Goal: Transaction & Acquisition: Subscribe to service/newsletter

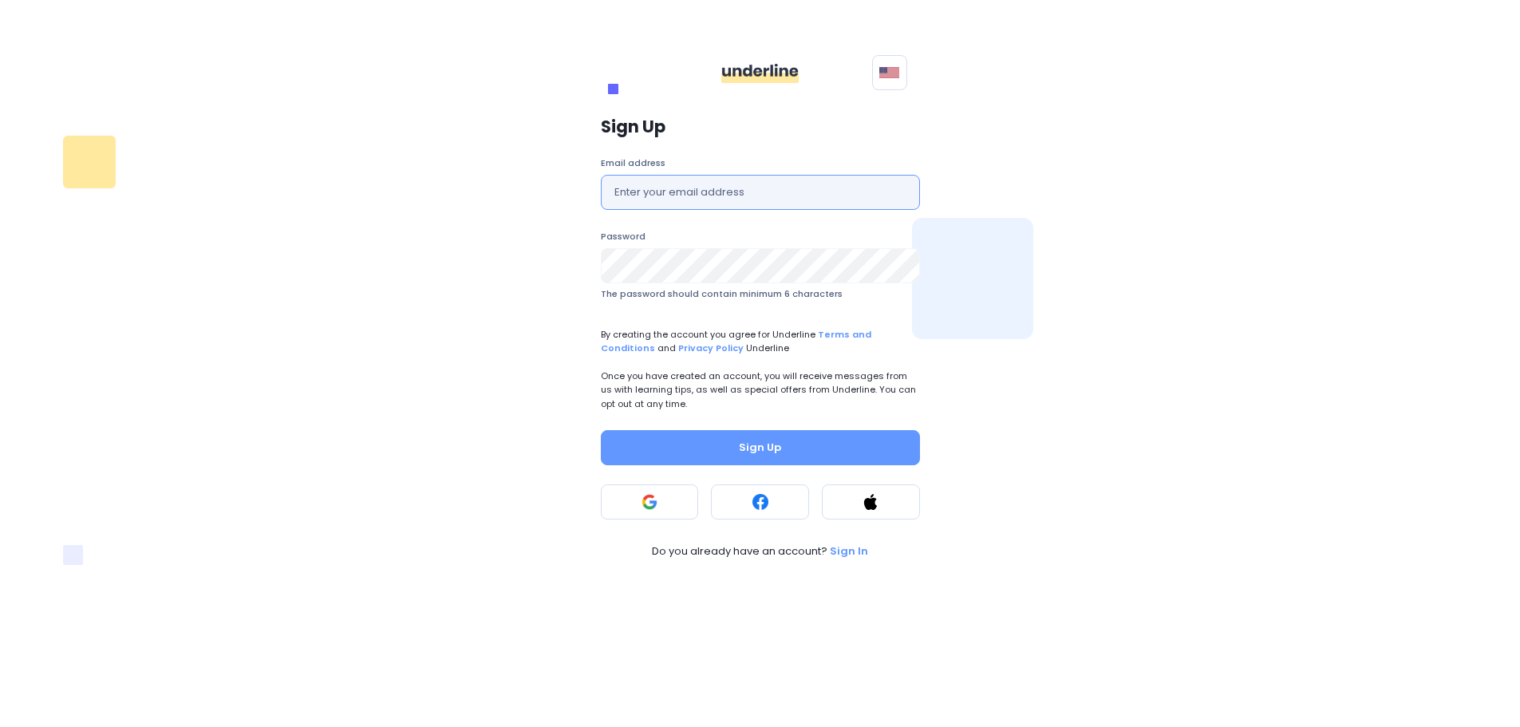
click at [752, 188] on input "text" at bounding box center [760, 192] width 319 height 35
type input "[EMAIL_ADDRESS][DOMAIN_NAME]"
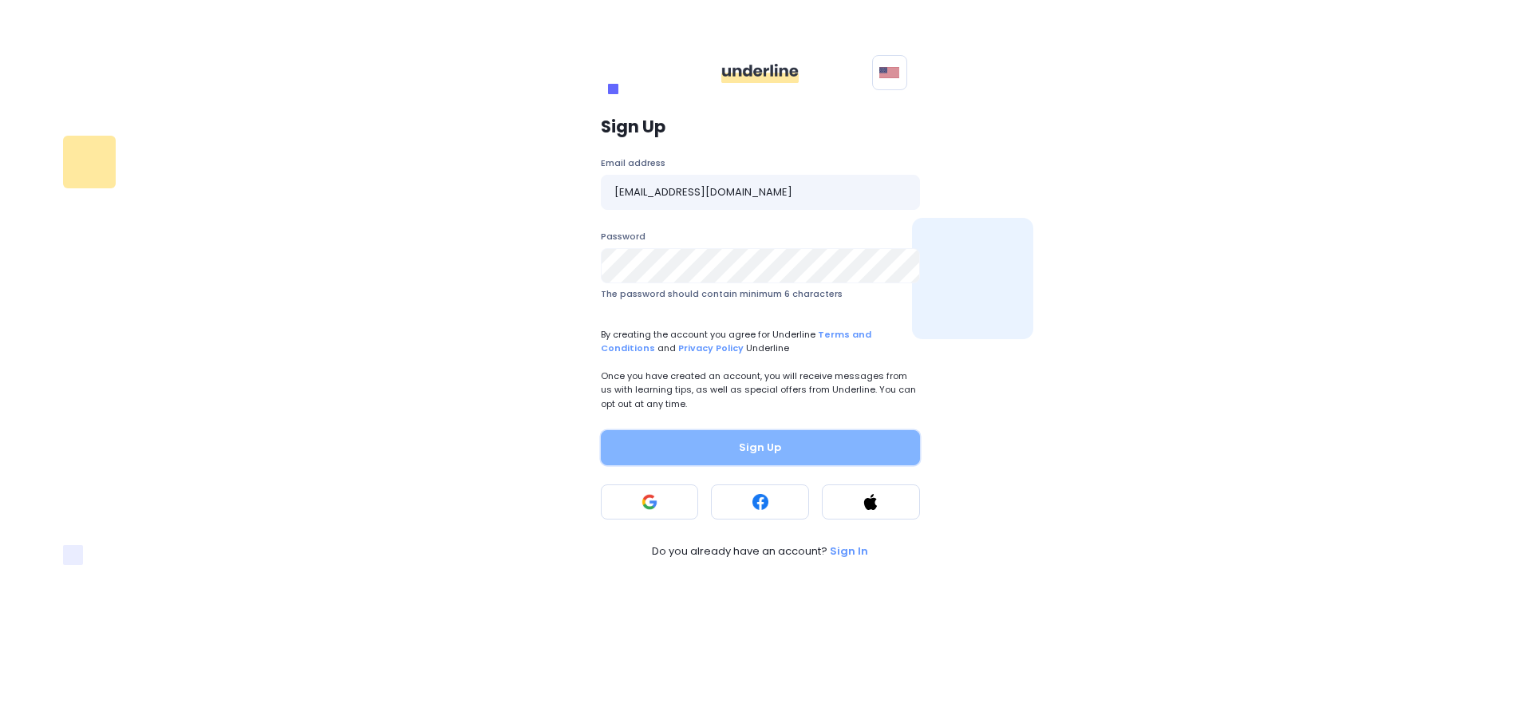
click at [736, 433] on button "Sign Up" at bounding box center [760, 447] width 319 height 35
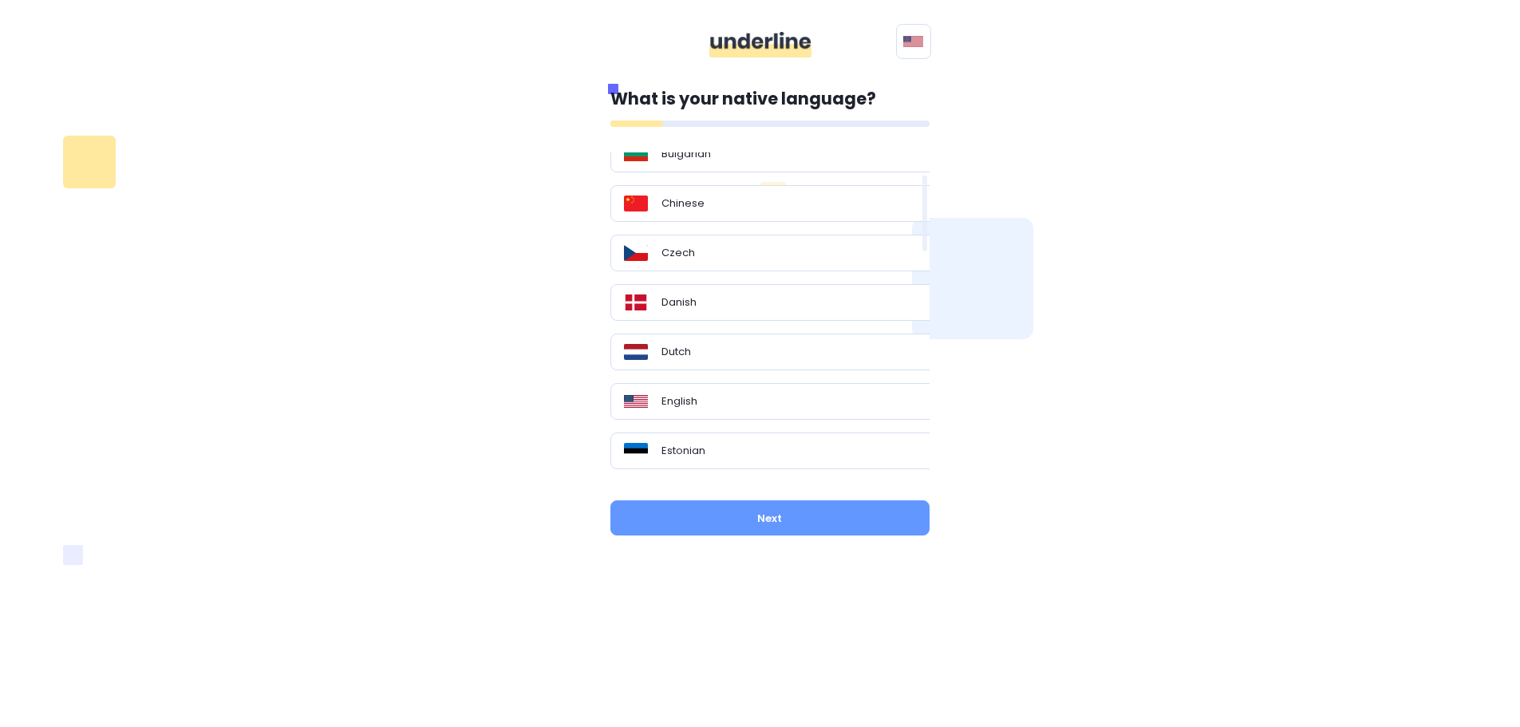
scroll to position [94, 0]
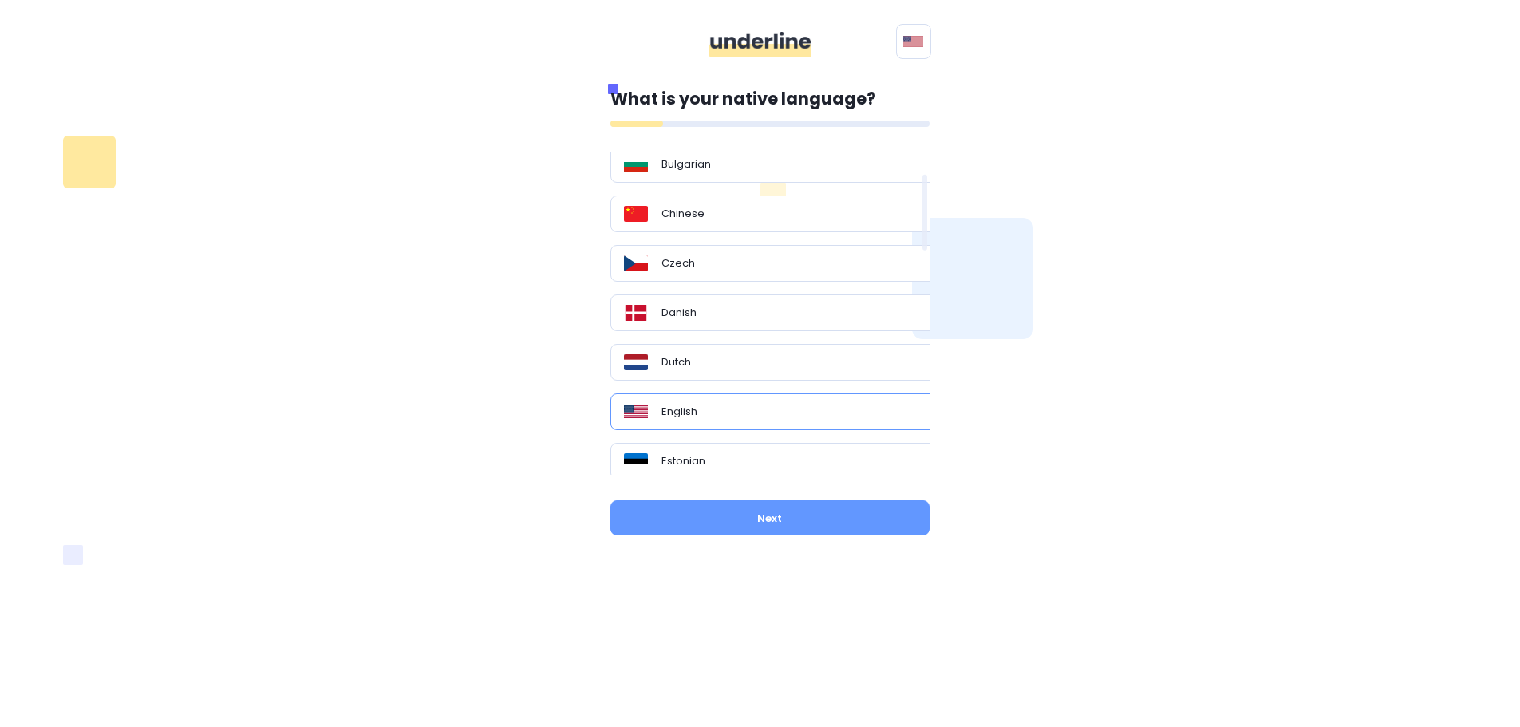
click at [689, 416] on p "English" at bounding box center [680, 412] width 36 height 16
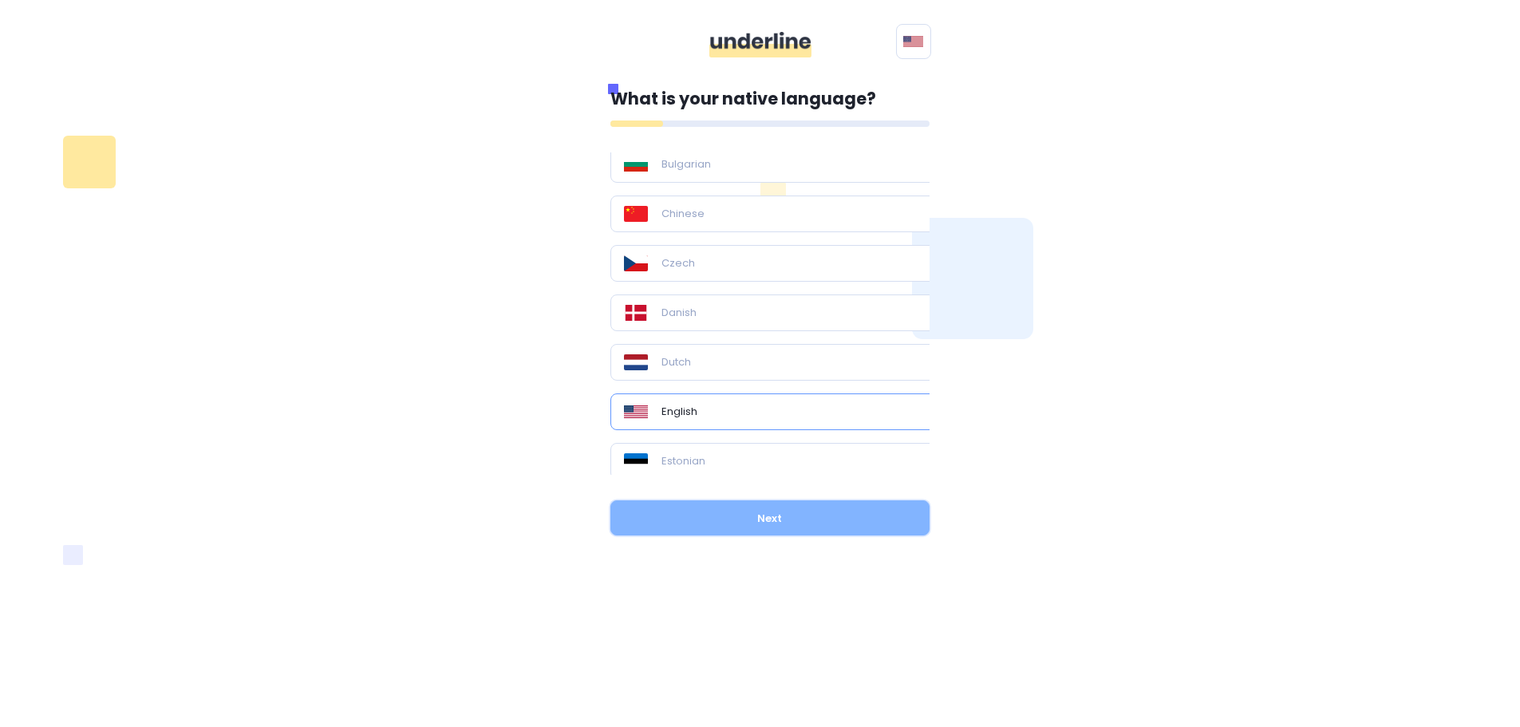
click at [729, 522] on button "Next" at bounding box center [770, 517] width 319 height 35
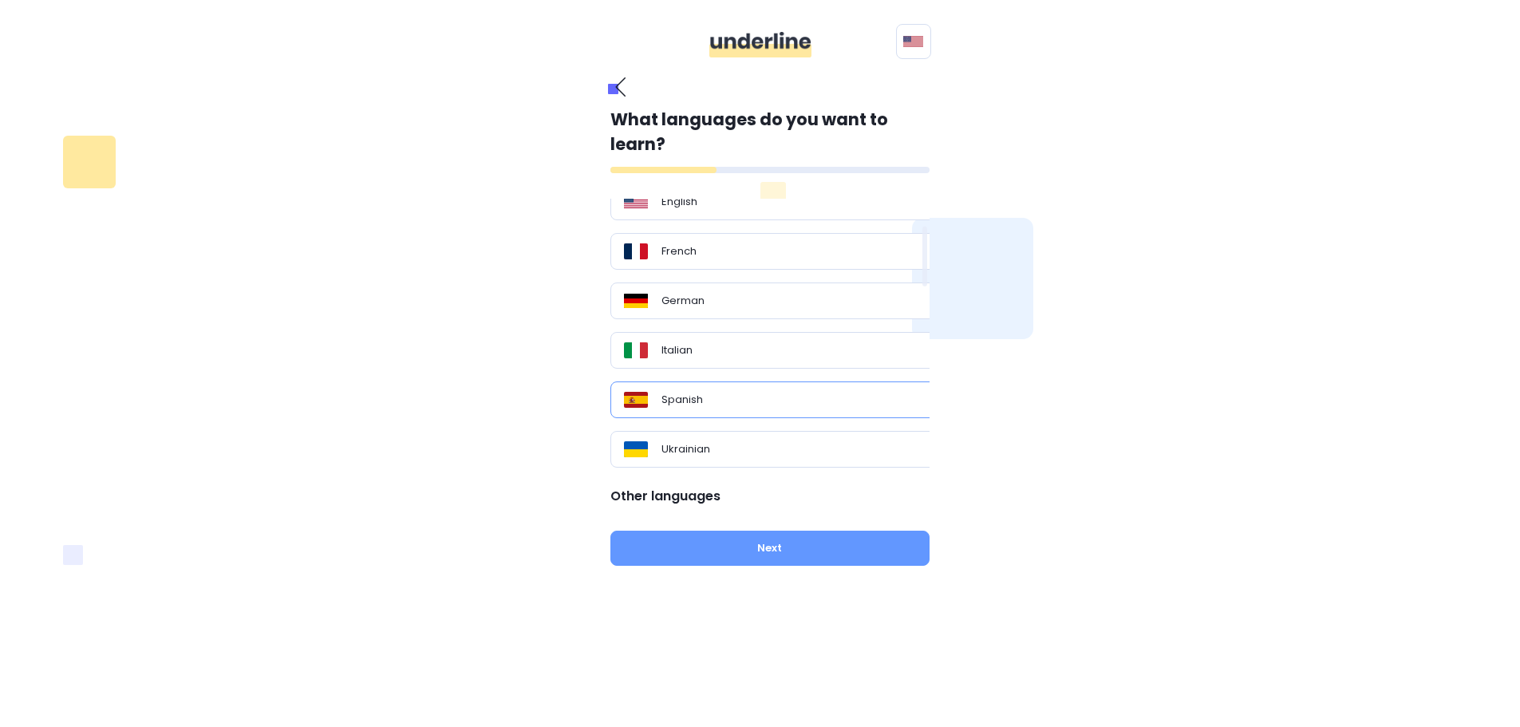
scroll to position [0, 0]
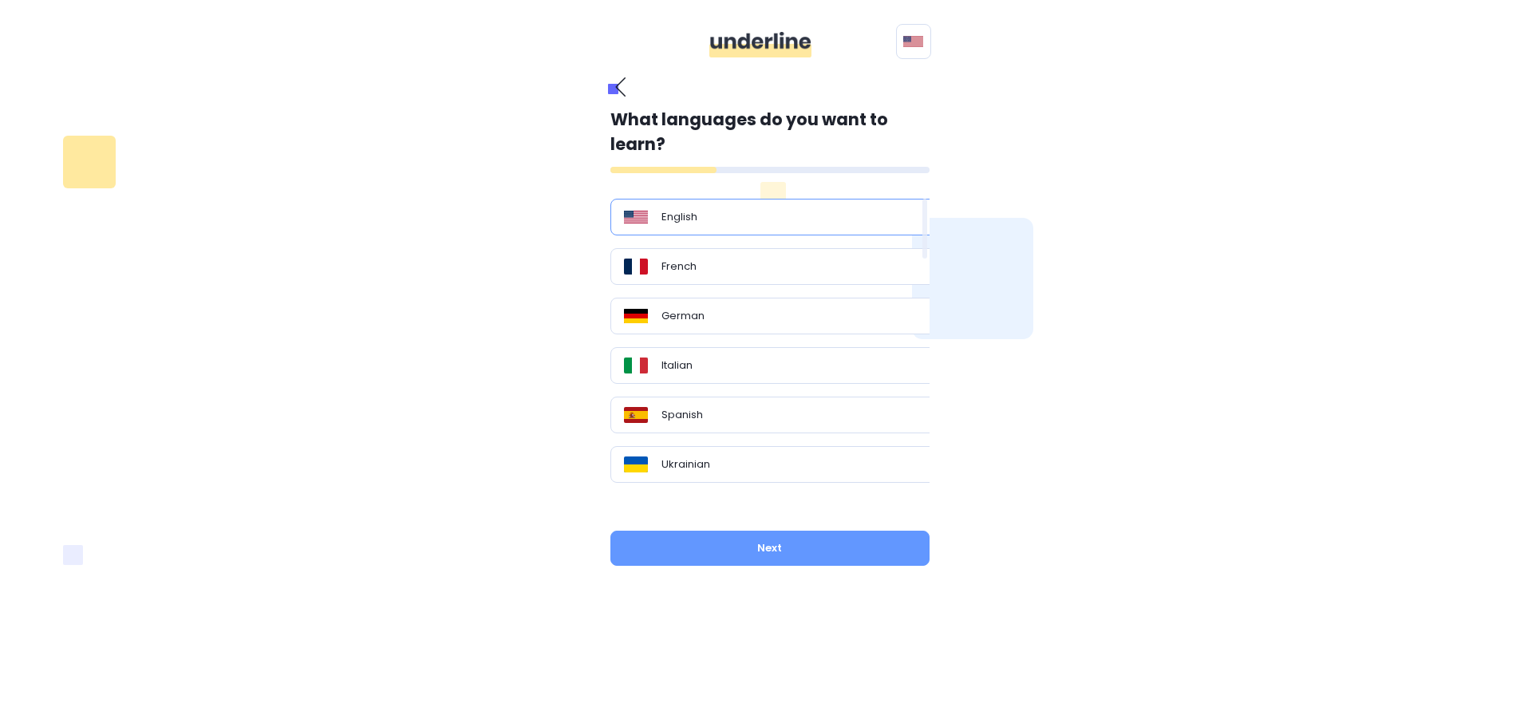
click at [741, 204] on div "English" at bounding box center [776, 217] width 331 height 37
click at [747, 550] on button "Next" at bounding box center [770, 548] width 319 height 35
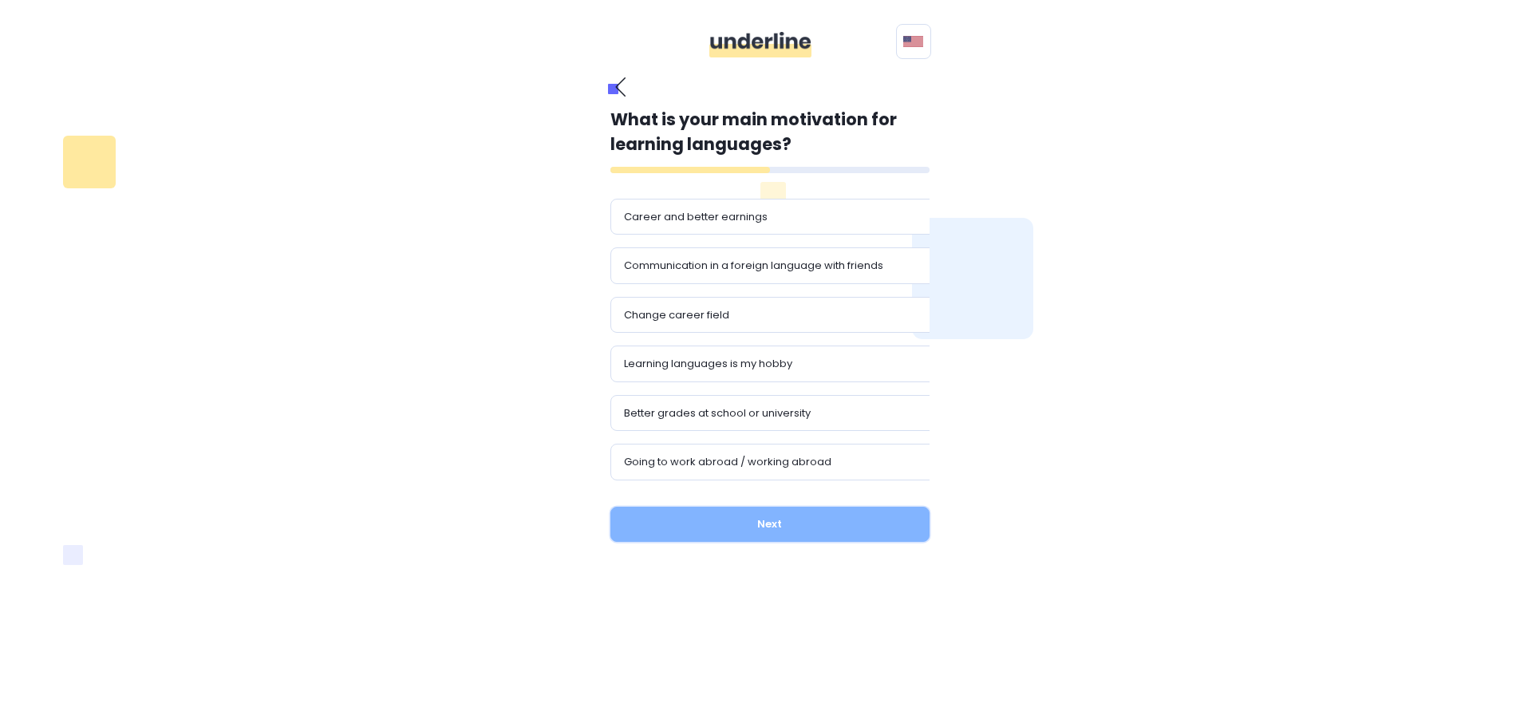
click at [759, 523] on button "Next" at bounding box center [770, 524] width 319 height 35
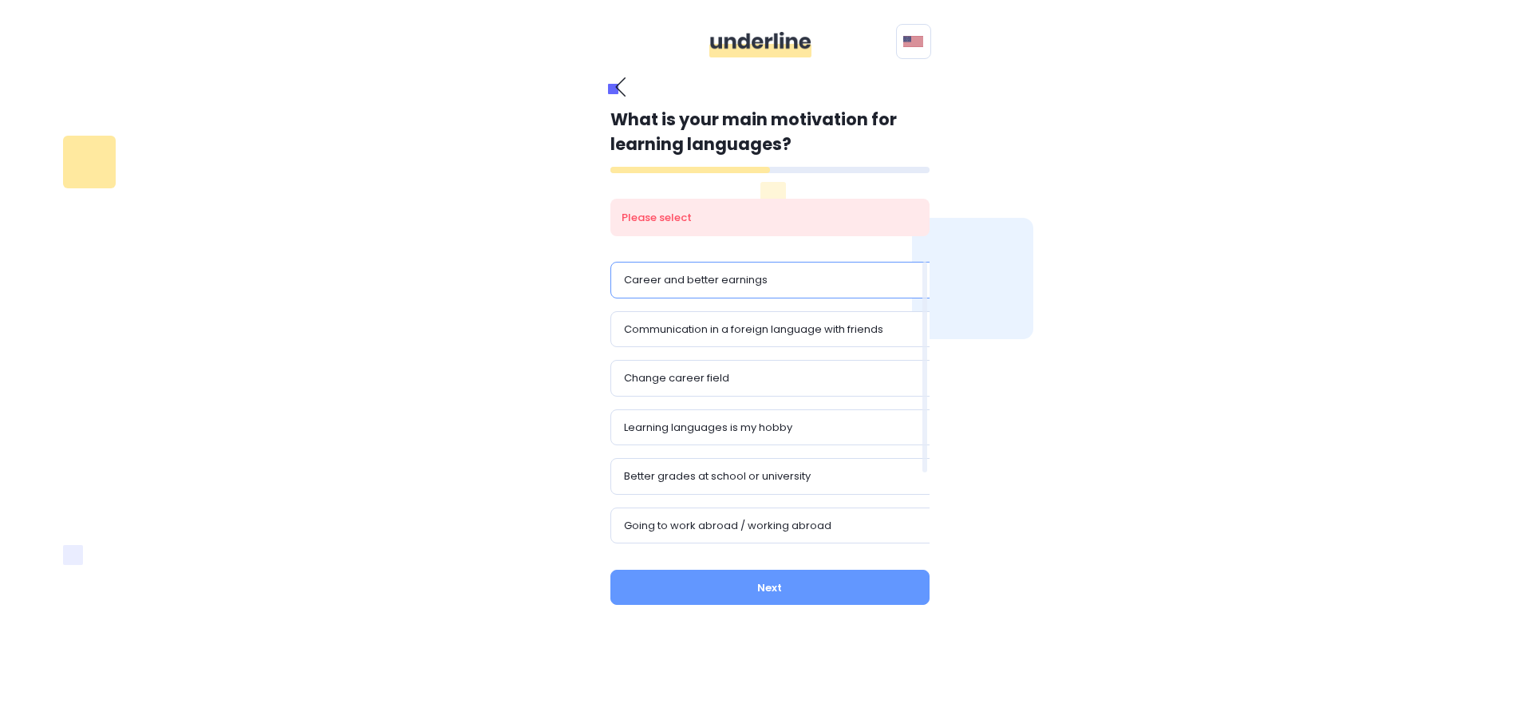
click at [697, 282] on p "Career and better earnings" at bounding box center [696, 280] width 144 height 16
click at [754, 575] on button "Next" at bounding box center [770, 587] width 319 height 35
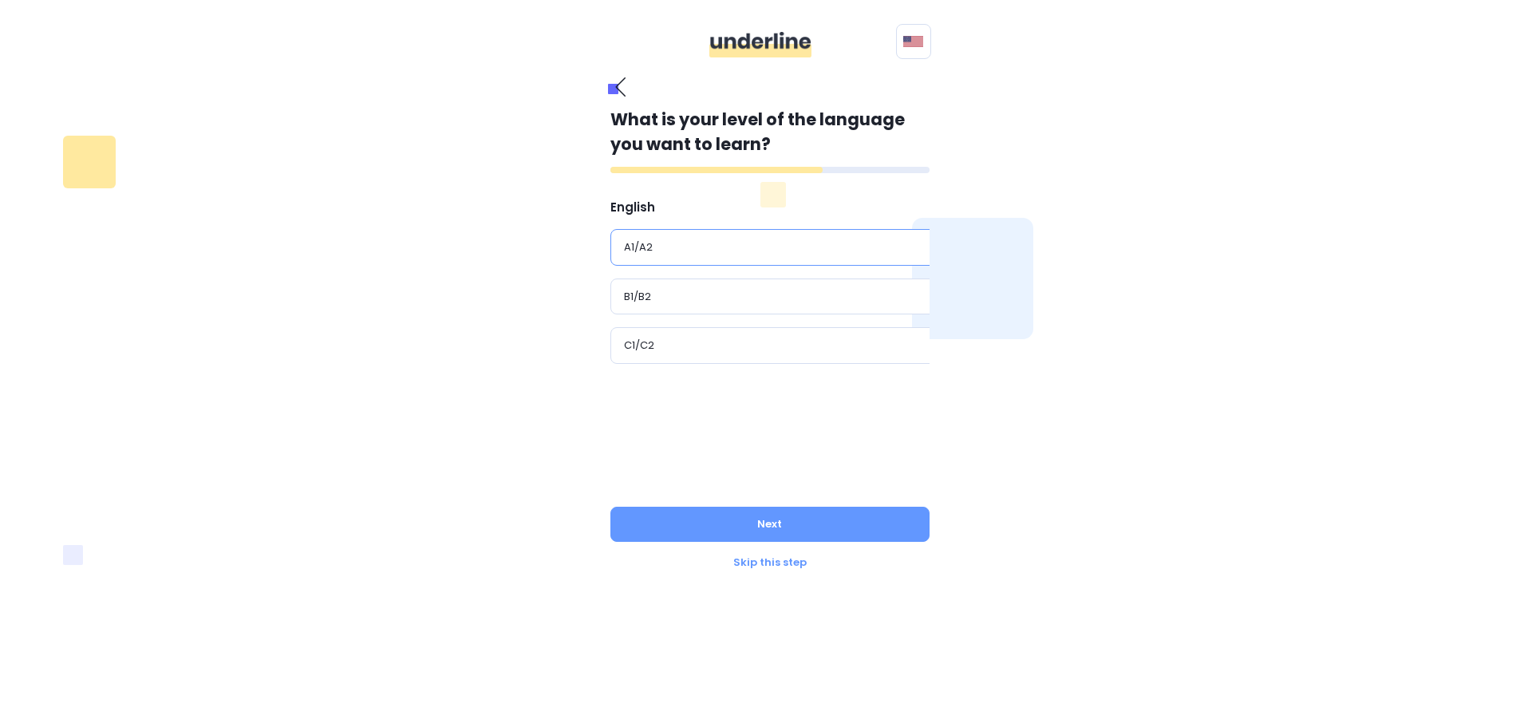
click at [698, 236] on div "A1/A2" at bounding box center [776, 247] width 331 height 37
click at [704, 504] on div "What is your level of the language you want to learn? English A1/A2 B1/B2 C1/C2…" at bounding box center [770, 324] width 319 height 494
click at [711, 518] on button "Next" at bounding box center [770, 524] width 319 height 35
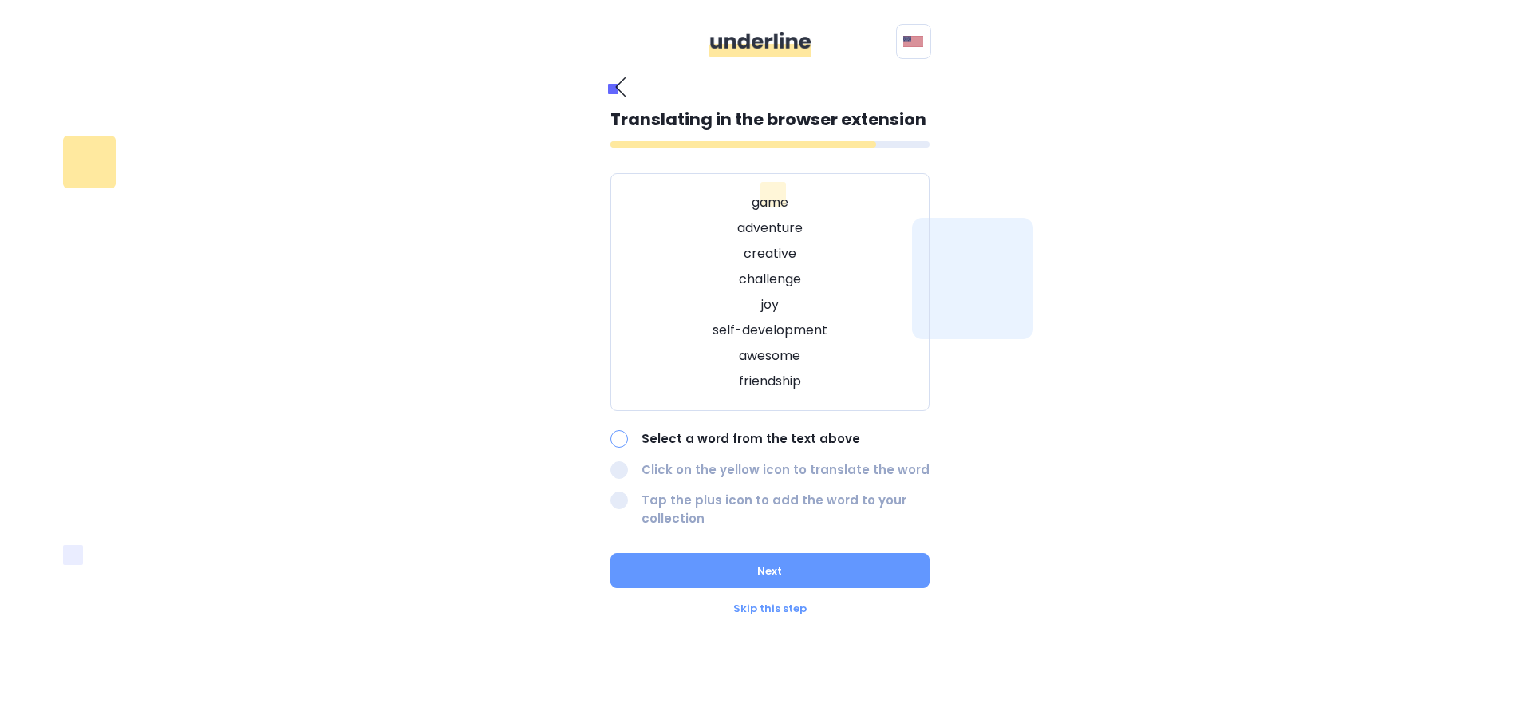
click at [767, 207] on p "game" at bounding box center [770, 202] width 279 height 19
click at [626, 428] on div "Translating in the browser extension game adventure creative challenge joy self…" at bounding box center [770, 317] width 319 height 421
click at [615, 438] on div at bounding box center [620, 439] width 18 height 18
click at [621, 466] on div at bounding box center [620, 470] width 18 height 18
click at [672, 585] on button "Next" at bounding box center [770, 570] width 319 height 35
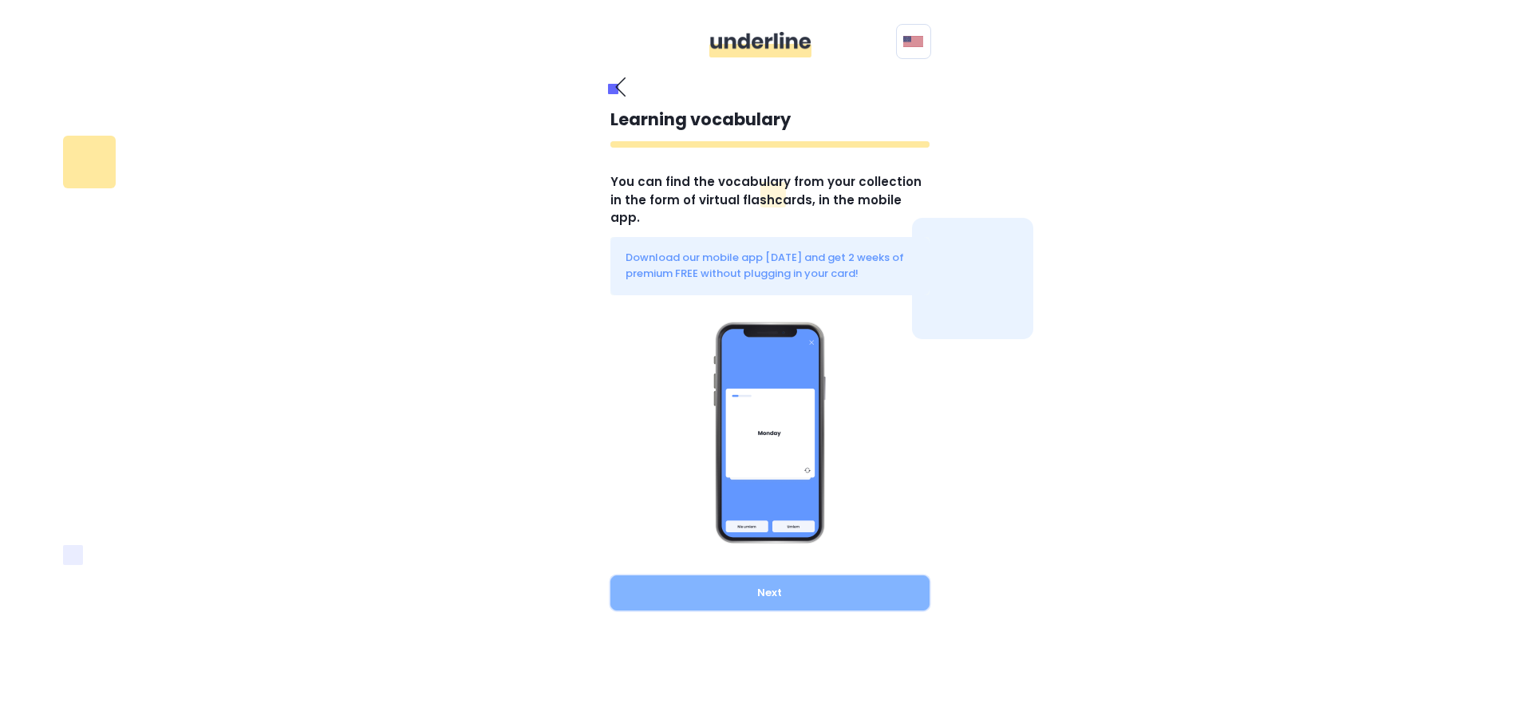
click at [751, 575] on button "Next" at bounding box center [770, 592] width 319 height 35
